Goal: Transaction & Acquisition: Purchase product/service

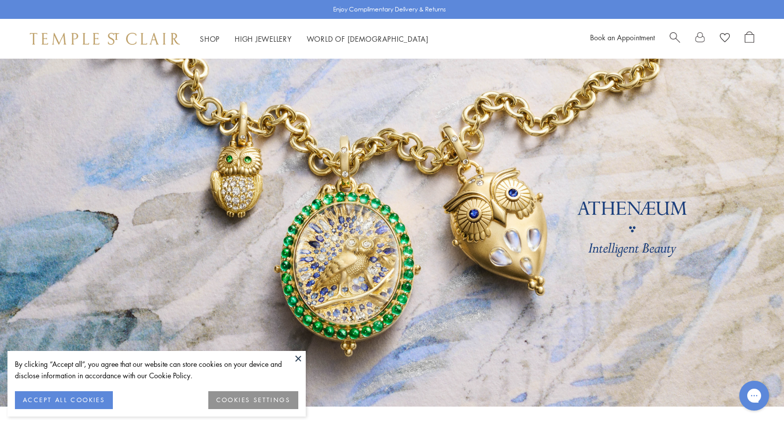
click at [298, 357] on button at bounding box center [298, 358] width 15 height 15
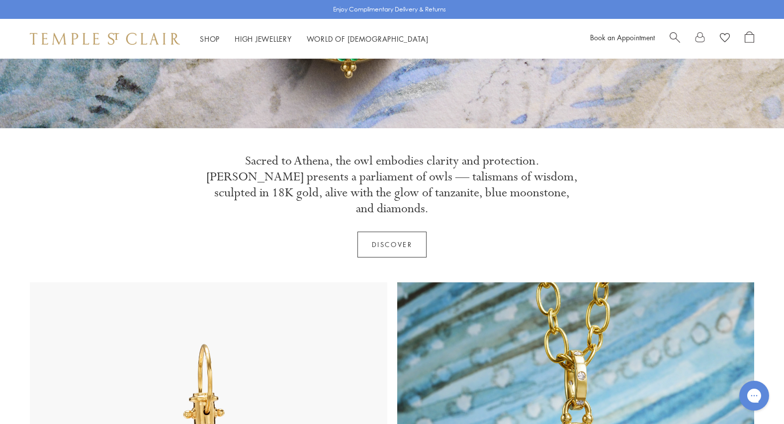
scroll to position [330, 0]
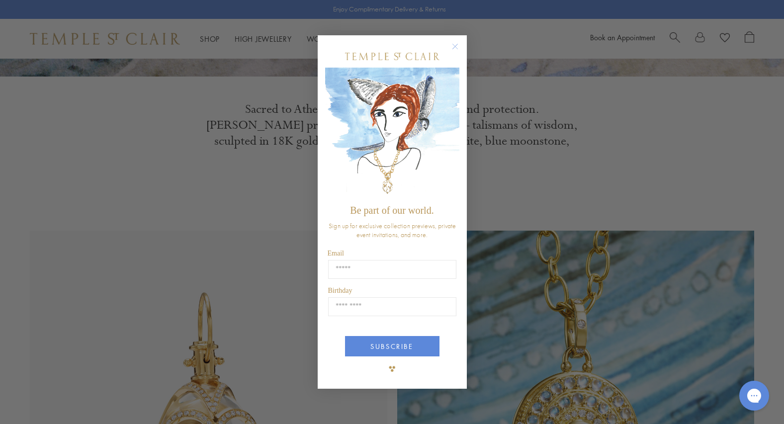
click at [455, 45] on circle "Close dialog" at bounding box center [455, 46] width 12 height 12
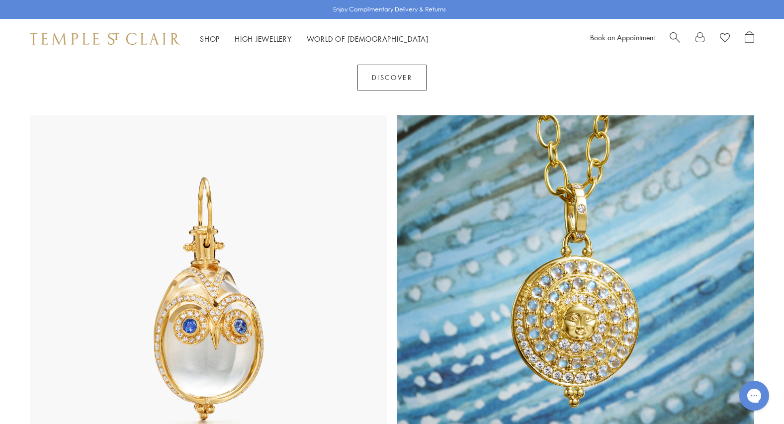
scroll to position [518, 0]
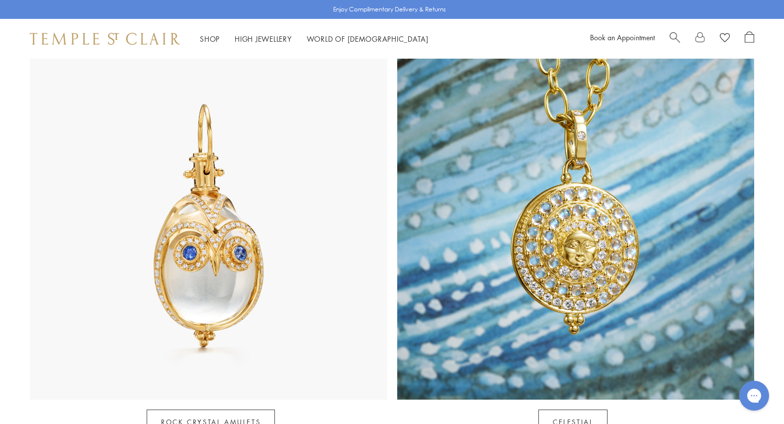
click at [531, 148] on img at bounding box center [575, 220] width 357 height 357
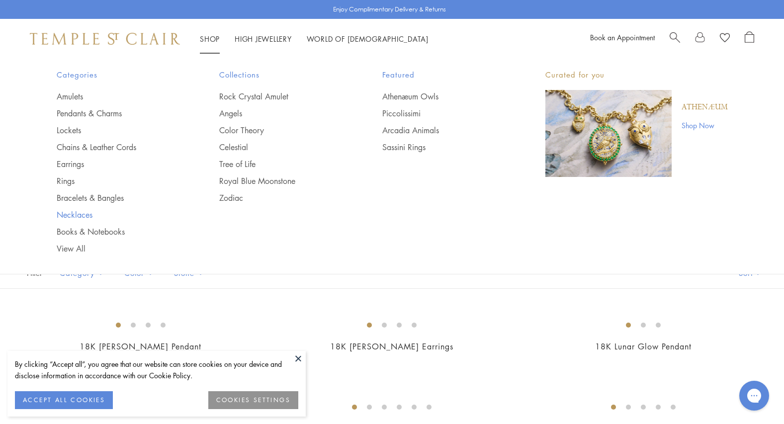
click at [93, 212] on link "Necklaces" at bounding box center [118, 214] width 123 height 11
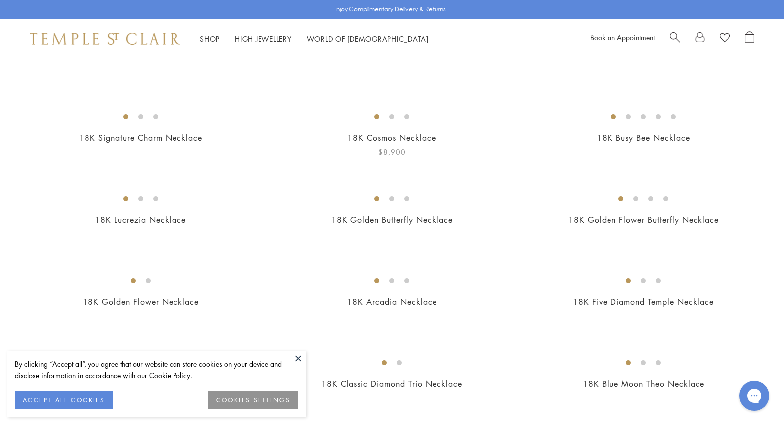
scroll to position [100, 0]
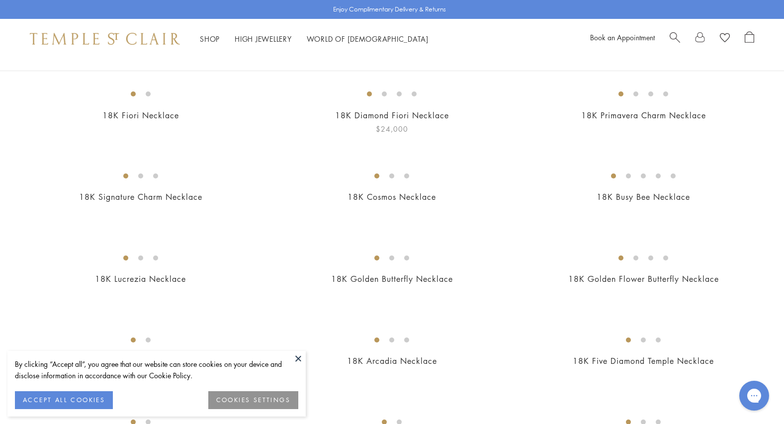
click at [0, 0] on img at bounding box center [0, 0] width 0 height 0
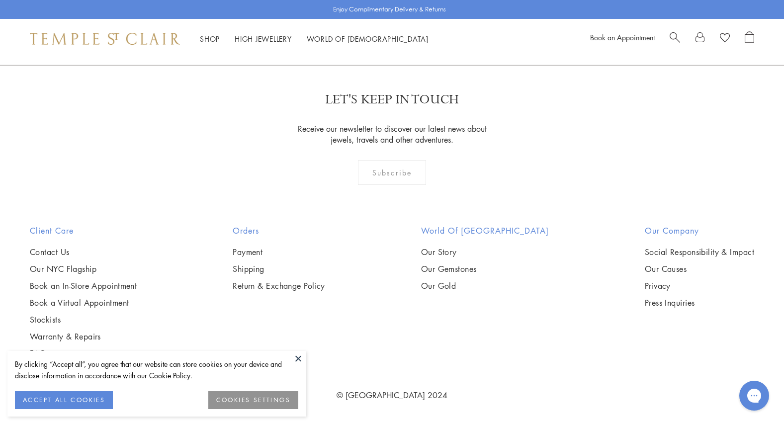
scroll to position [3562, 0]
